Goal: Task Accomplishment & Management: Use online tool/utility

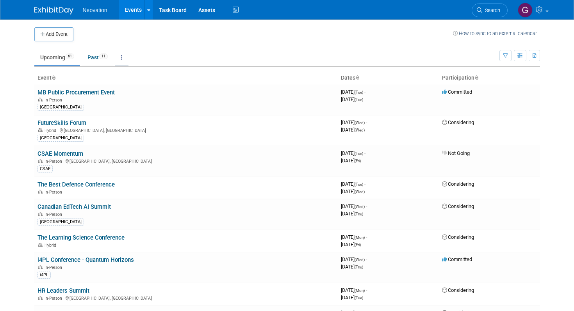
click at [126, 60] on link at bounding box center [121, 57] width 13 height 15
click at [202, 49] on td "Upcoming 61 Past 11 All Events 72 Past and Upcoming Grouped Annually Events gro…" at bounding box center [266, 53] width 465 height 25
click at [535, 54] on icon "button" at bounding box center [535, 55] width 4 height 5
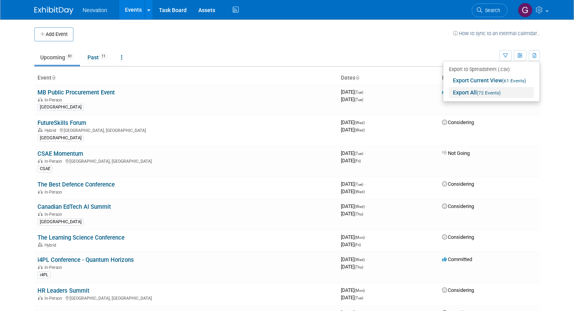
click at [465, 92] on link "Export All (72 Events)" at bounding box center [491, 92] width 85 height 11
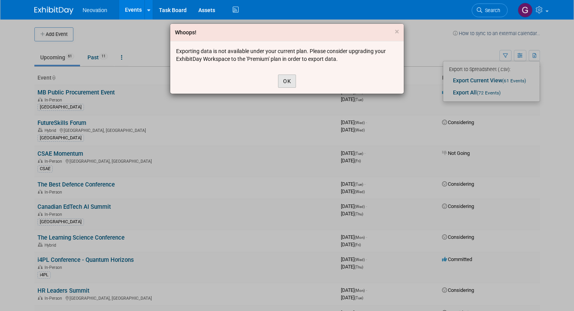
click at [285, 82] on button "OK" at bounding box center [287, 81] width 18 height 13
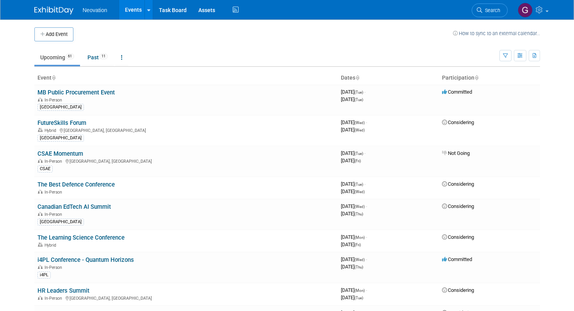
click at [266, 42] on td "Upcoming 61 Past 11 All Events 72 Past and Upcoming Grouped Annually Events gro…" at bounding box center [266, 53] width 465 height 25
click at [73, 32] on button "Add Event" at bounding box center [53, 34] width 39 height 14
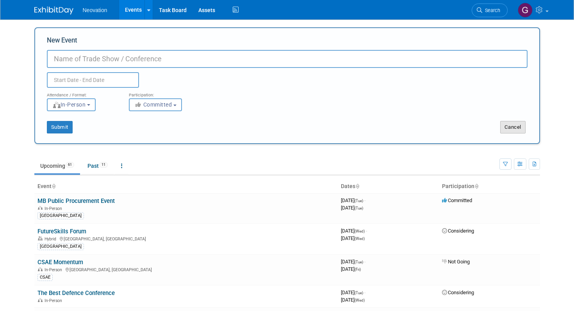
click at [506, 129] on button "Cancel" at bounding box center [512, 127] width 25 height 12
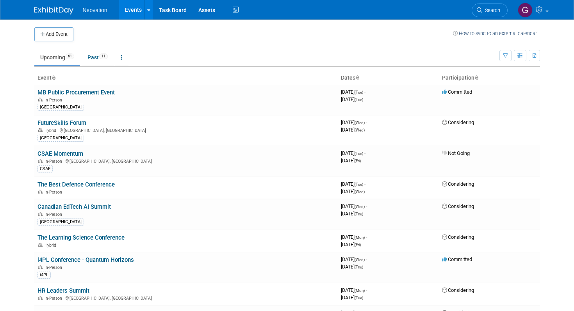
click at [93, 10] on span "Neovation" at bounding box center [95, 10] width 25 height 6
click at [125, 55] on link at bounding box center [121, 57] width 13 height 15
click at [161, 38] on td at bounding box center [263, 34] width 380 height 14
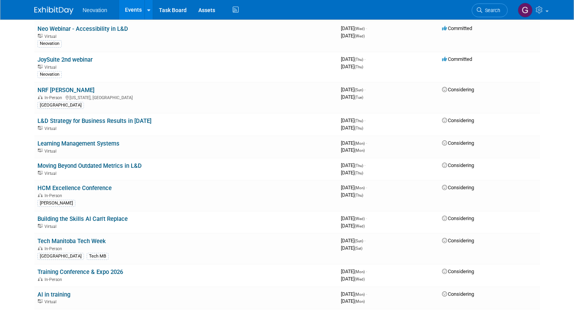
scroll to position [191, 0]
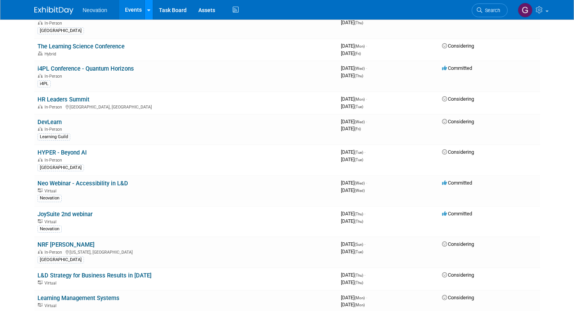
click at [147, 12] on div at bounding box center [148, 10] width 3 height 8
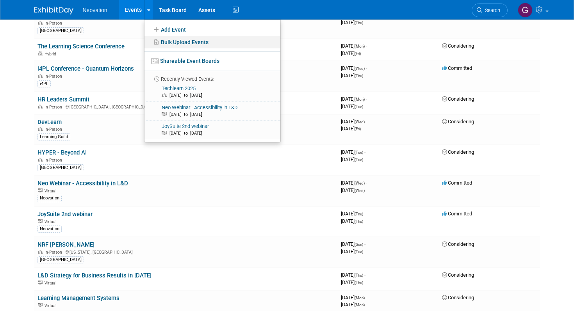
click at [174, 41] on link "Bulk Upload Events" at bounding box center [212, 42] width 136 height 12
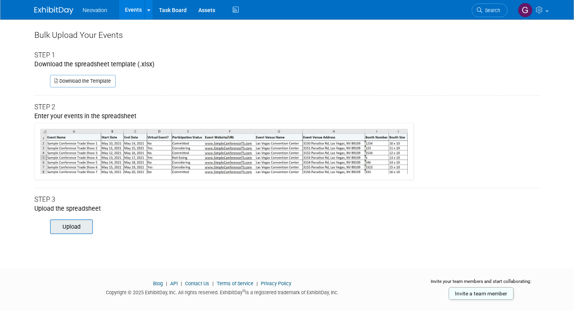
click at [75, 222] on input "file" at bounding box center [39, 226] width 106 height 13
click at [72, 224] on input "file" at bounding box center [39, 226] width 106 height 13
click at [333, 200] on div "Step 3" at bounding box center [287, 199] width 506 height 9
click at [227, 206] on div "Upload the spreadsheet" at bounding box center [287, 209] width 506 height 9
click at [68, 228] on input "file" at bounding box center [39, 226] width 106 height 13
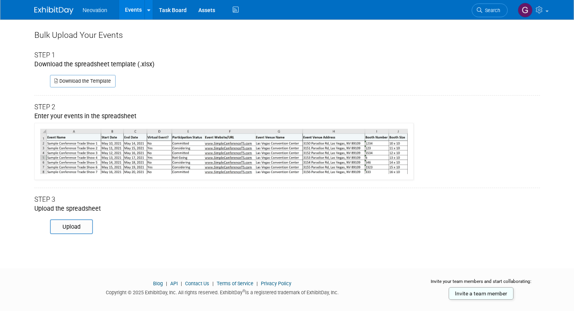
type input "C:\fakepath\Copy of ExhibitDay-Event-Import-Template.xlsx"
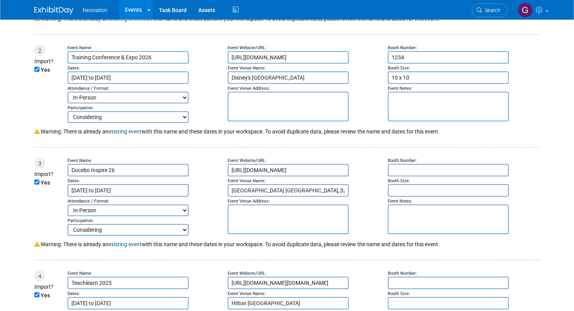
scroll to position [220, 0]
click at [37, 70] on input "Yes" at bounding box center [36, 69] width 5 height 5
checkbox input "false"
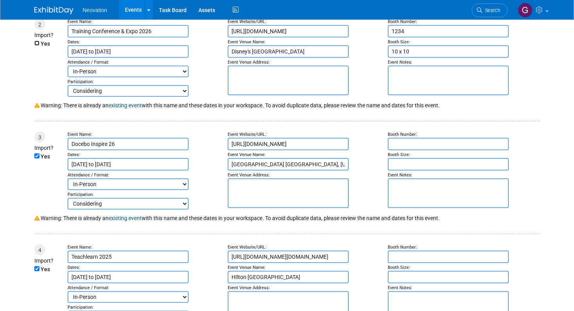
scroll to position [248, 0]
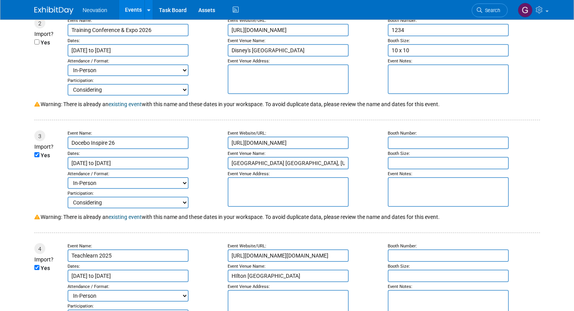
click at [35, 159] on div "Yes" at bounding box center [46, 156] width 25 height 11
click at [35, 155] on input "Yes" at bounding box center [36, 154] width 5 height 5
checkbox input "false"
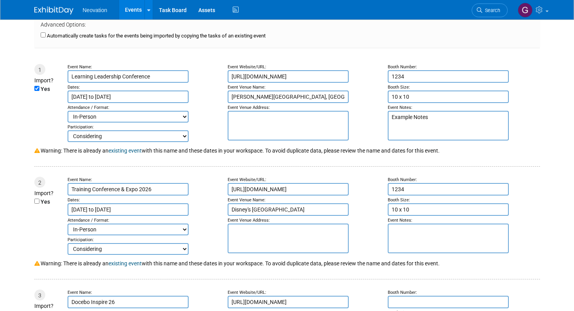
scroll to position [87, 0]
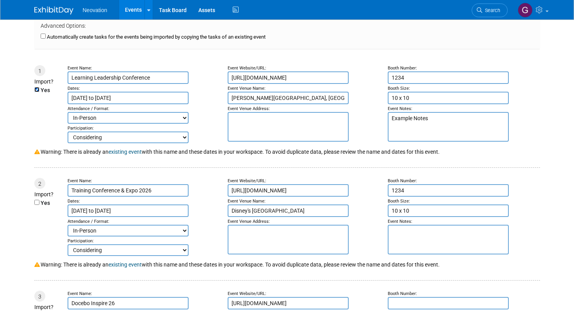
click at [36, 91] on input "Yes" at bounding box center [36, 89] width 5 height 5
checkbox input "false"
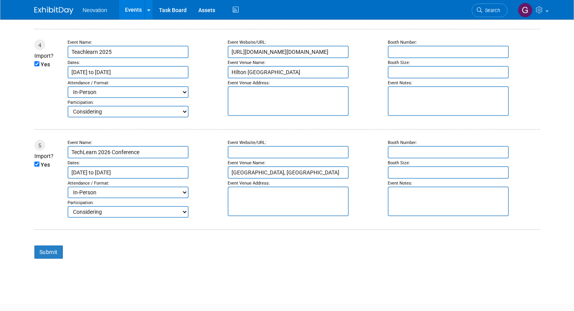
scroll to position [458, 0]
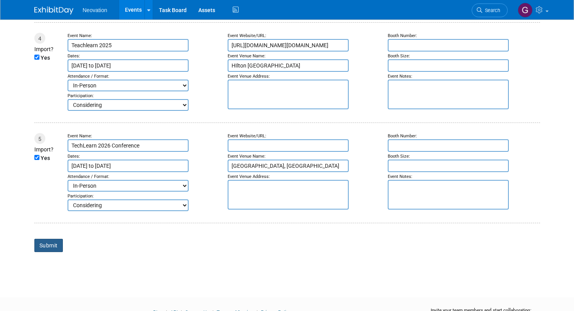
click at [45, 248] on input "Submit" at bounding box center [48, 245] width 29 height 13
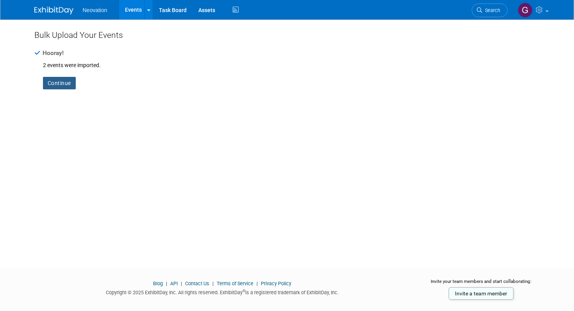
click at [62, 84] on link "Continue" at bounding box center [59, 83] width 33 height 12
